Goal: Task Accomplishment & Management: Use online tool/utility

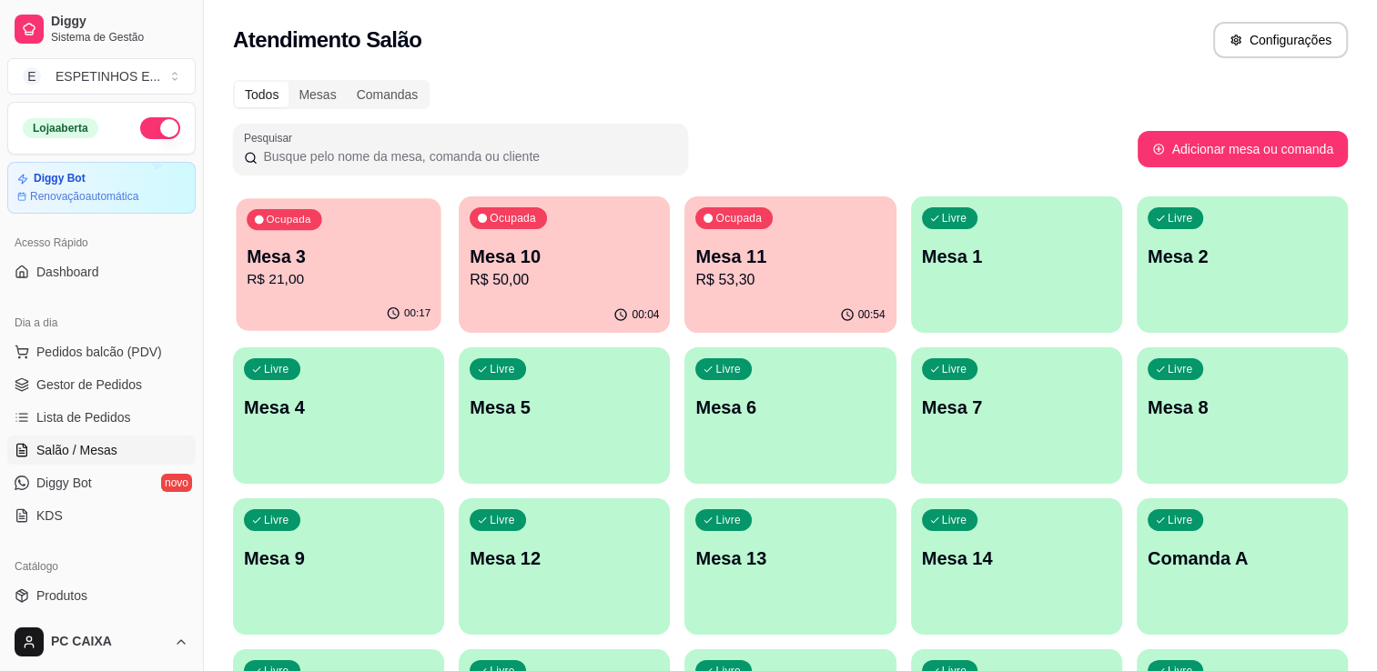
click at [340, 242] on div "Ocupada Mesa 3 R$ 21,00" at bounding box center [338, 247] width 205 height 98
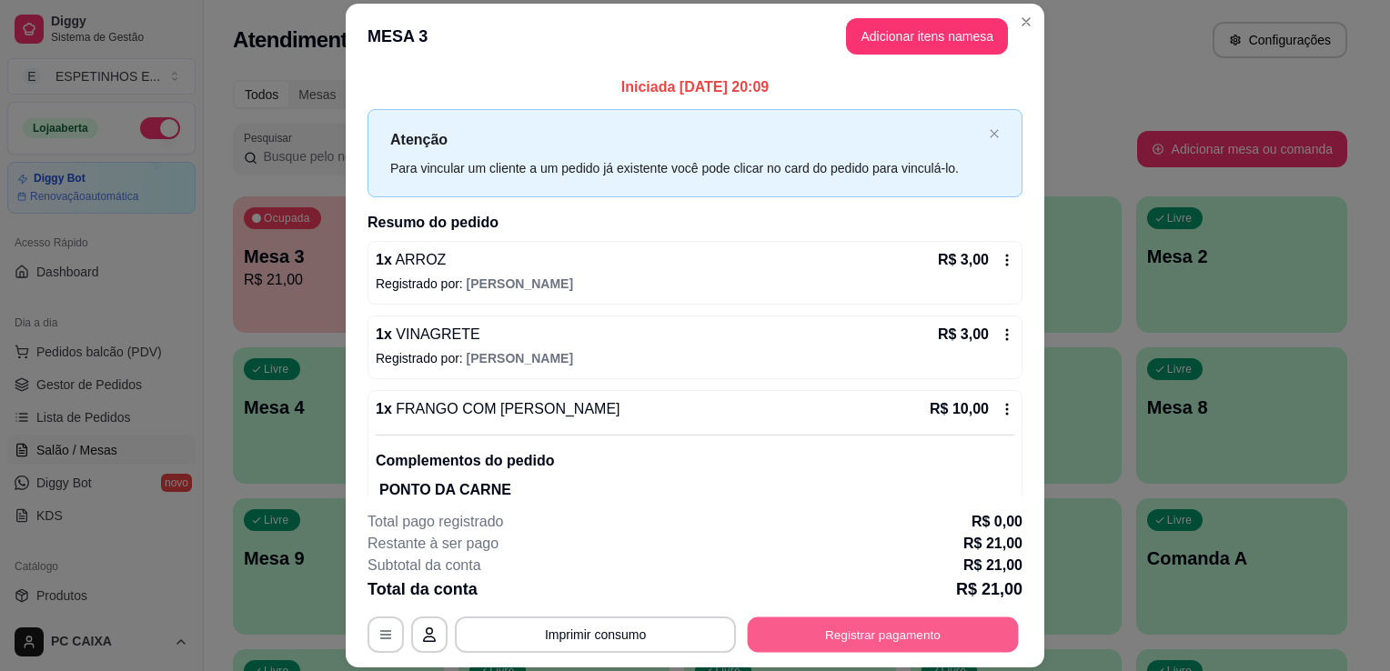
click at [852, 646] on button "Registrar pagamento" at bounding box center [883, 635] width 271 height 35
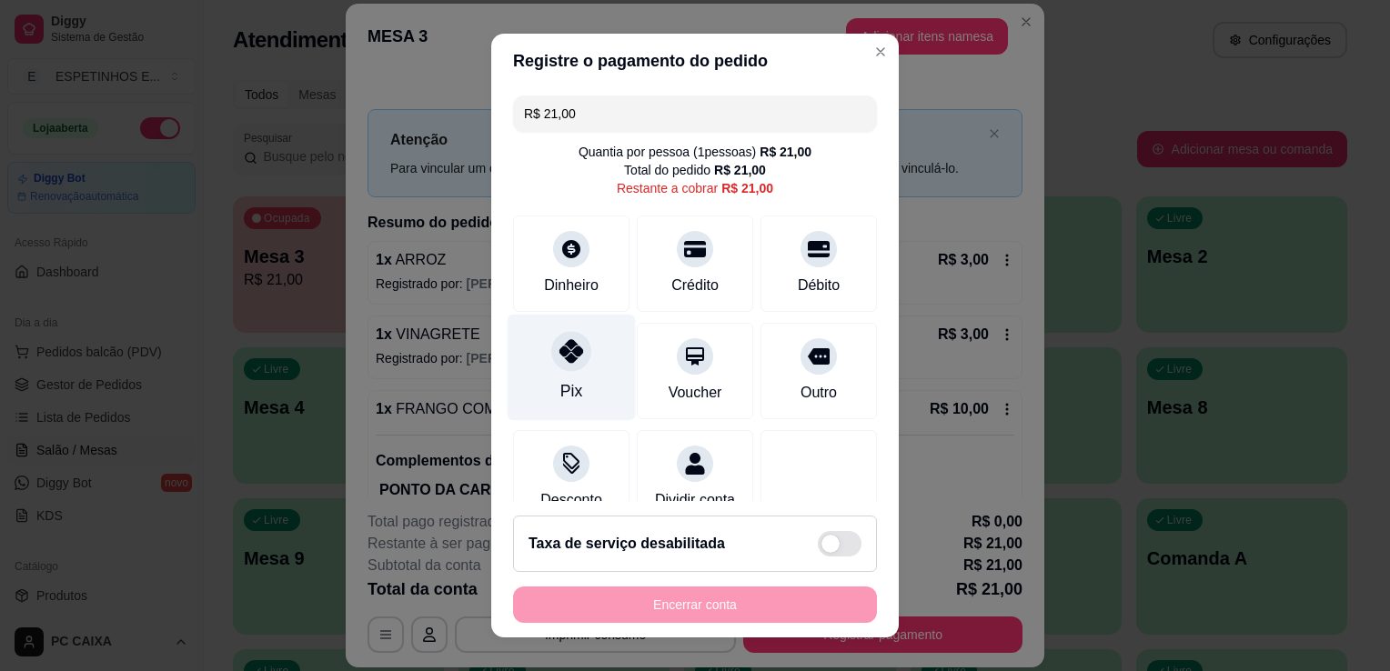
click at [551, 355] on div at bounding box center [571, 351] width 40 height 40
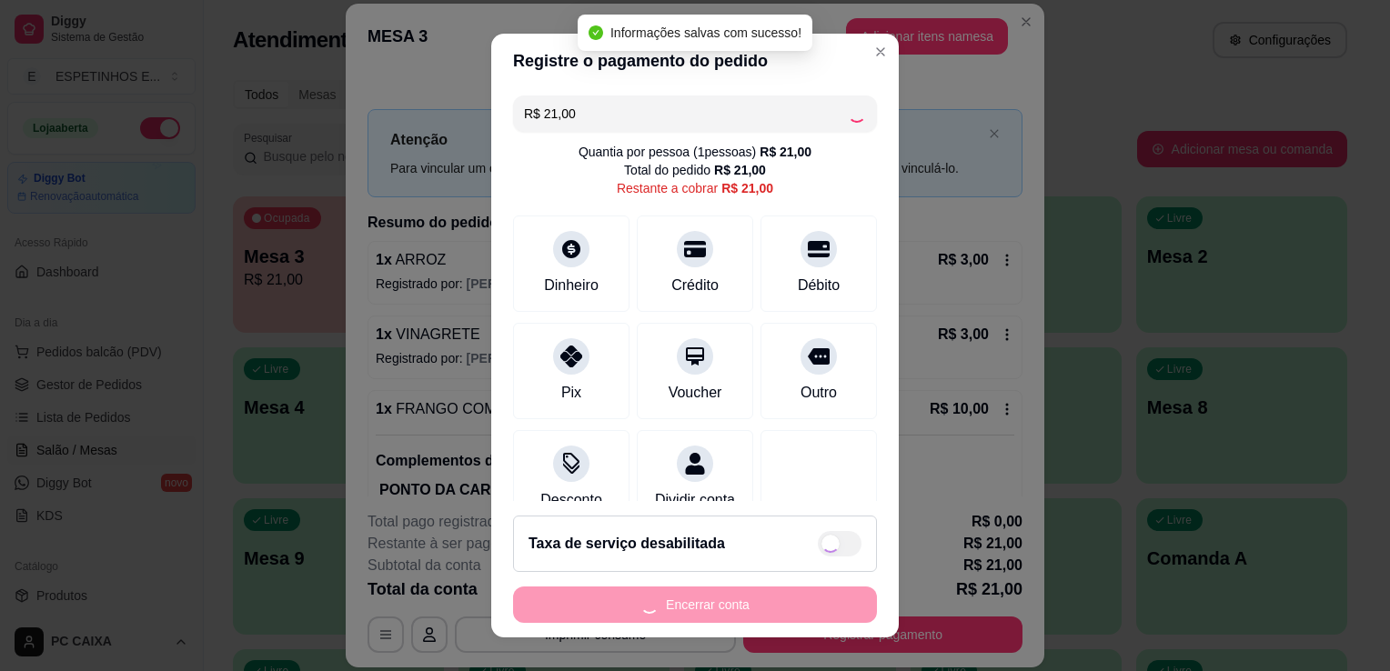
type input "R$ 0,00"
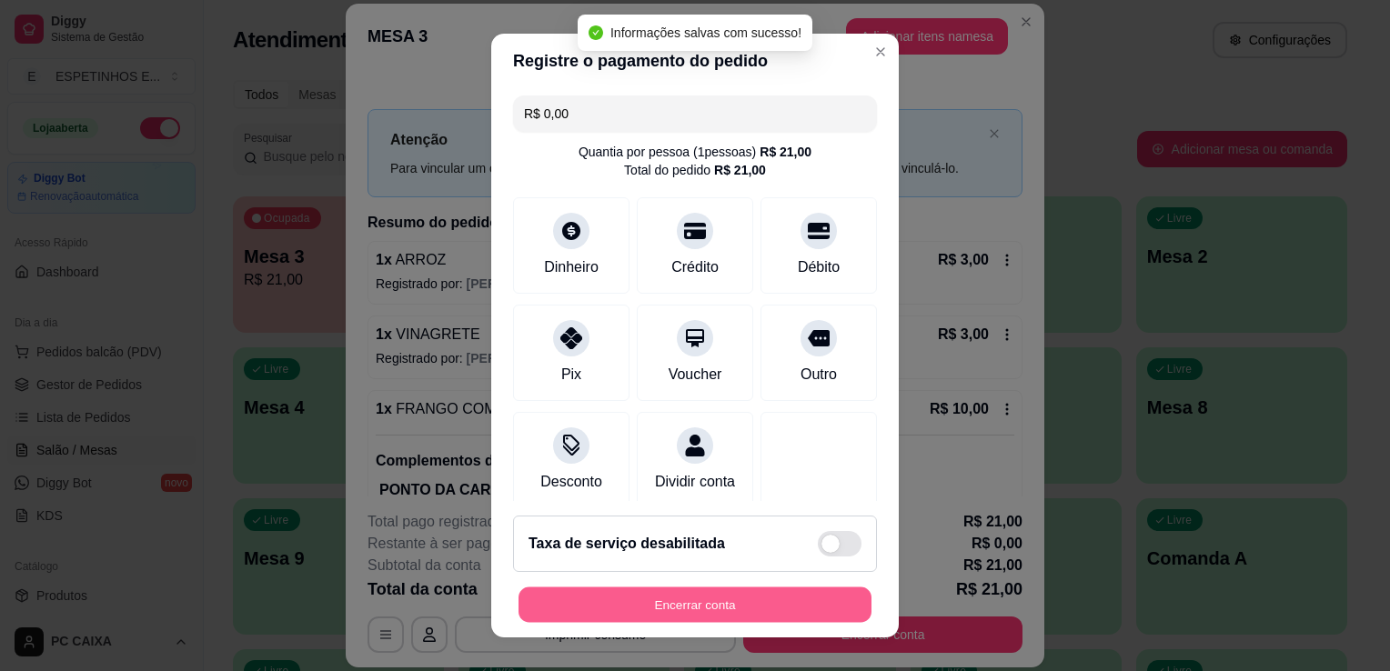
click at [713, 609] on button "Encerrar conta" at bounding box center [695, 605] width 353 height 35
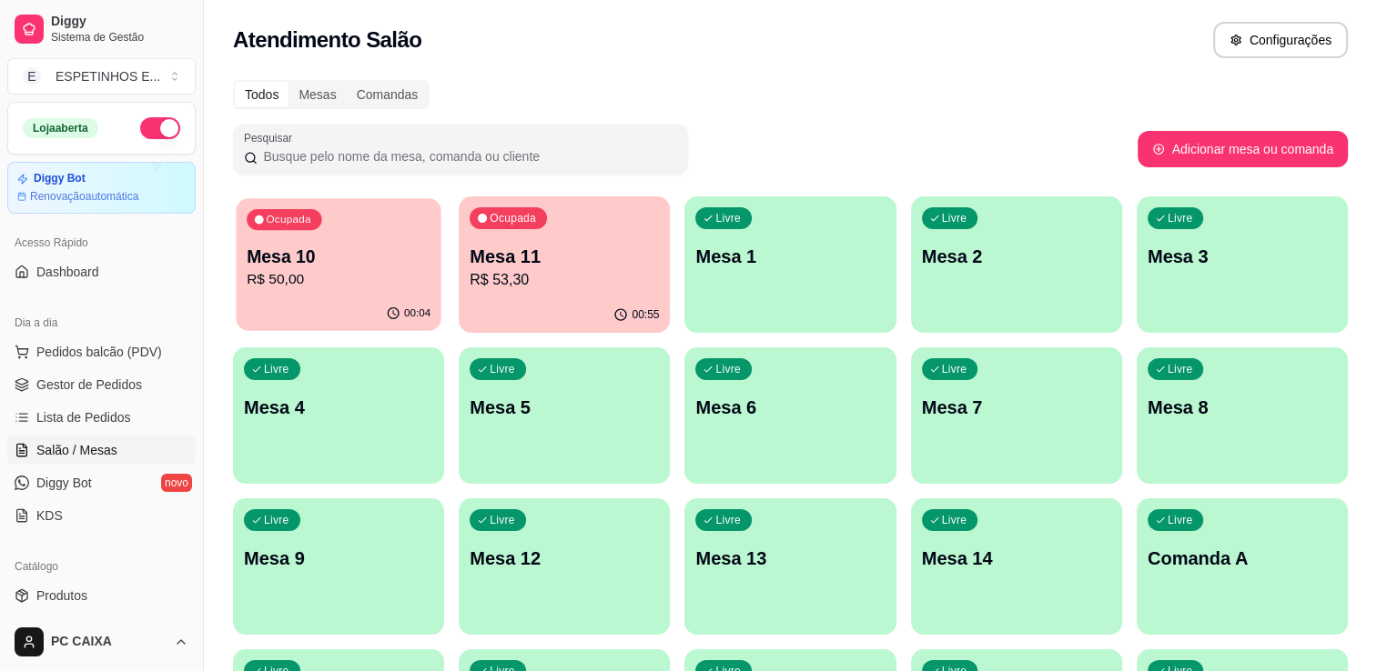
click at [335, 253] on p "Mesa 10" at bounding box center [339, 257] width 184 height 25
click at [349, 253] on p "Mesa 10" at bounding box center [339, 257] width 184 height 25
click at [111, 387] on span "Gestor de Pedidos" at bounding box center [89, 385] width 106 height 18
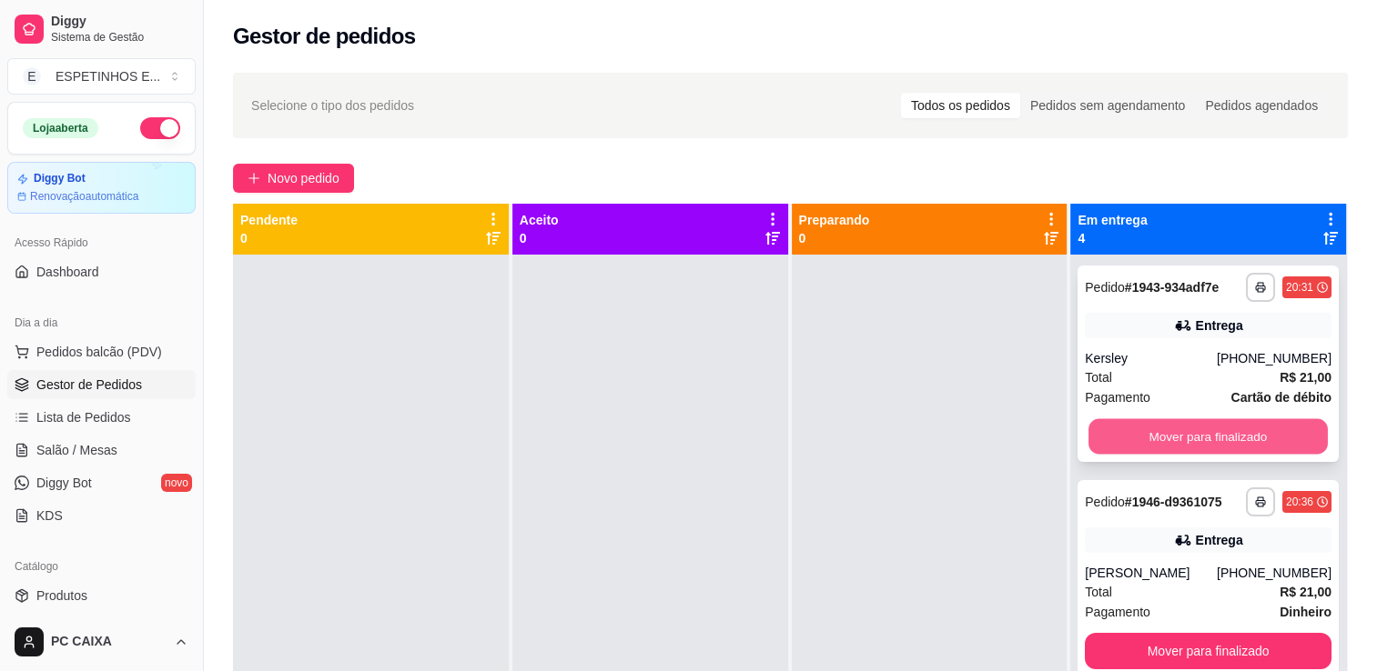
click at [1121, 431] on button "Mover para finalizado" at bounding box center [1207, 436] width 239 height 35
click at [1120, 426] on button "Mover para finalizado" at bounding box center [1207, 436] width 239 height 35
click at [1183, 427] on button "Mover para finalizado" at bounding box center [1207, 436] width 239 height 35
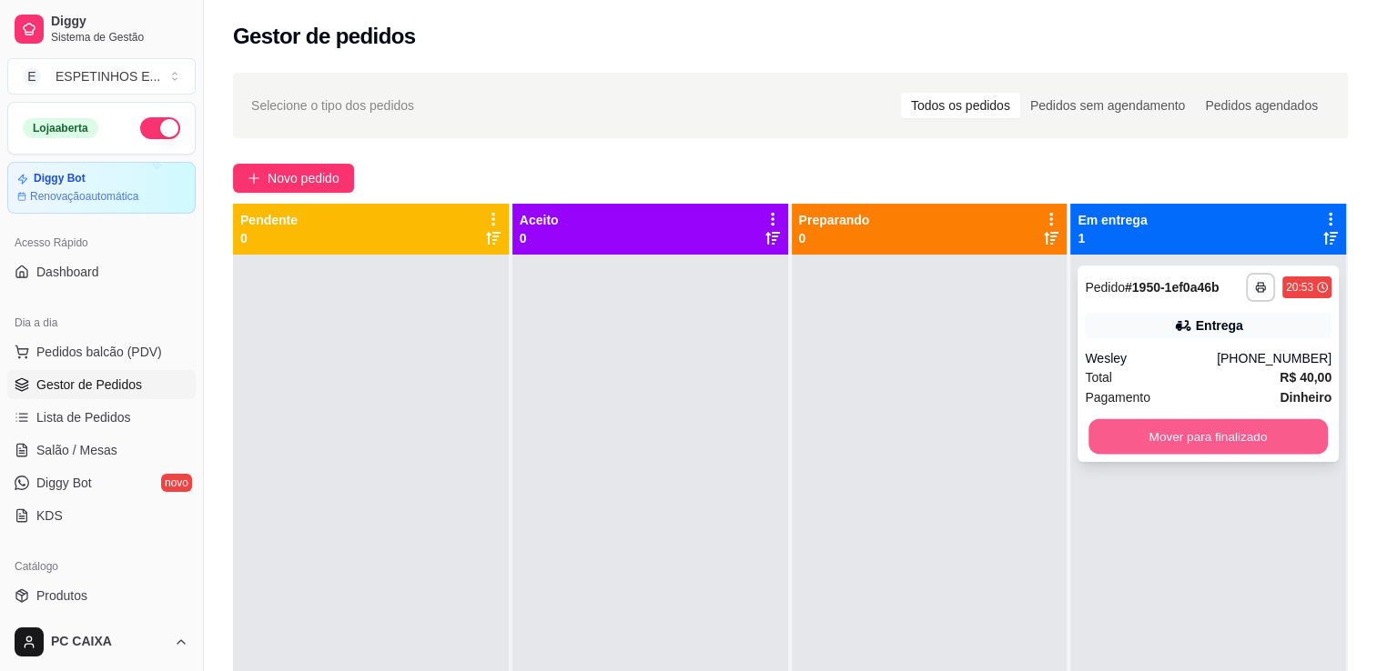
click at [1168, 449] on button "Mover para finalizado" at bounding box center [1207, 436] width 239 height 35
